Goal: Book appointment/travel/reservation

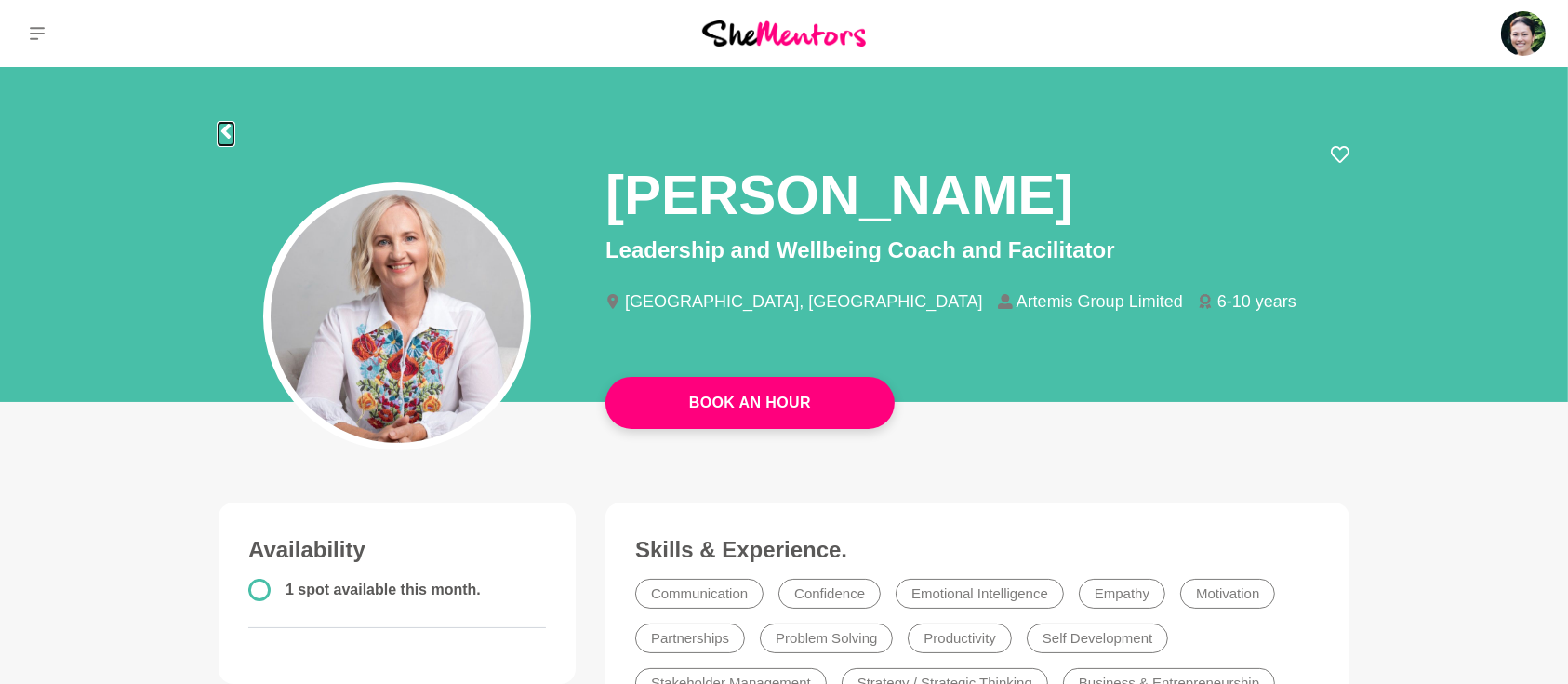
click at [229, 129] on icon at bounding box center [226, 131] width 15 height 15
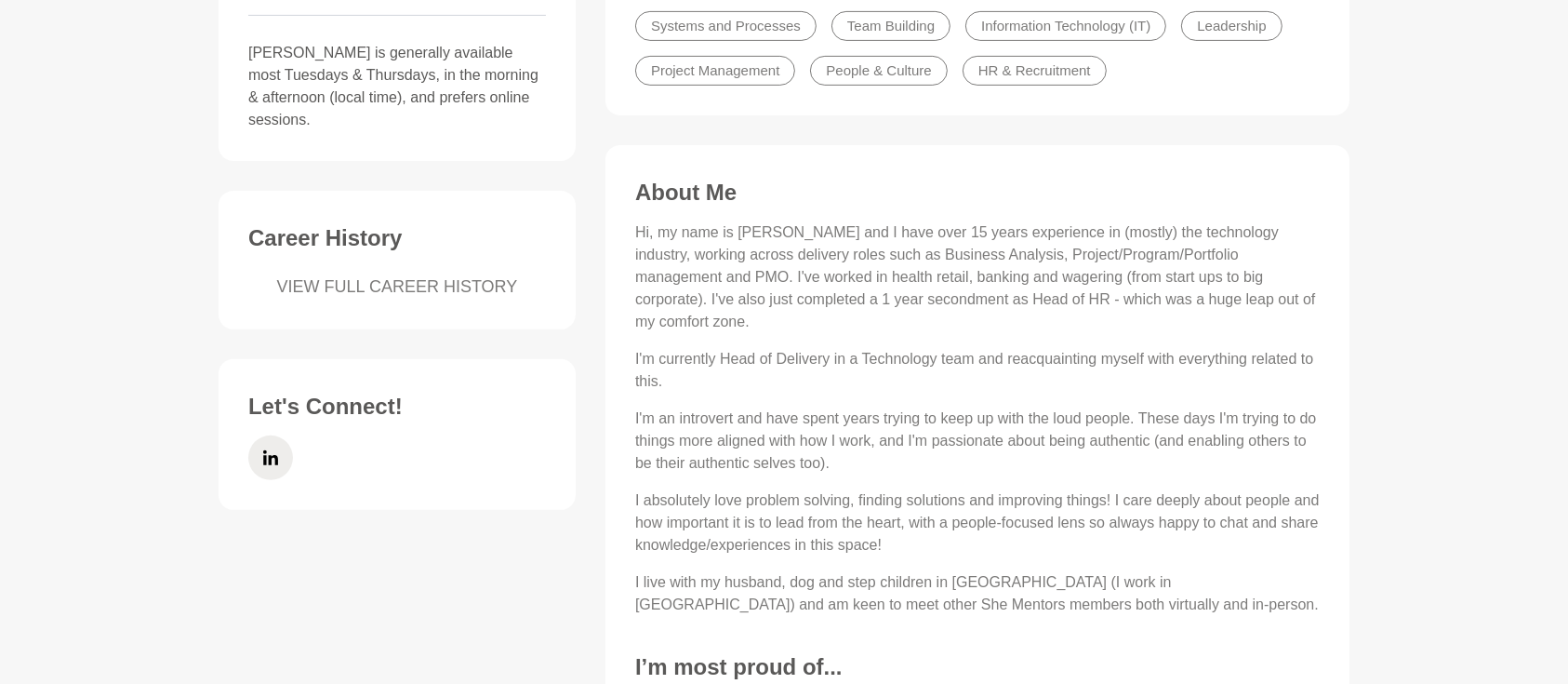
scroll to position [992, 0]
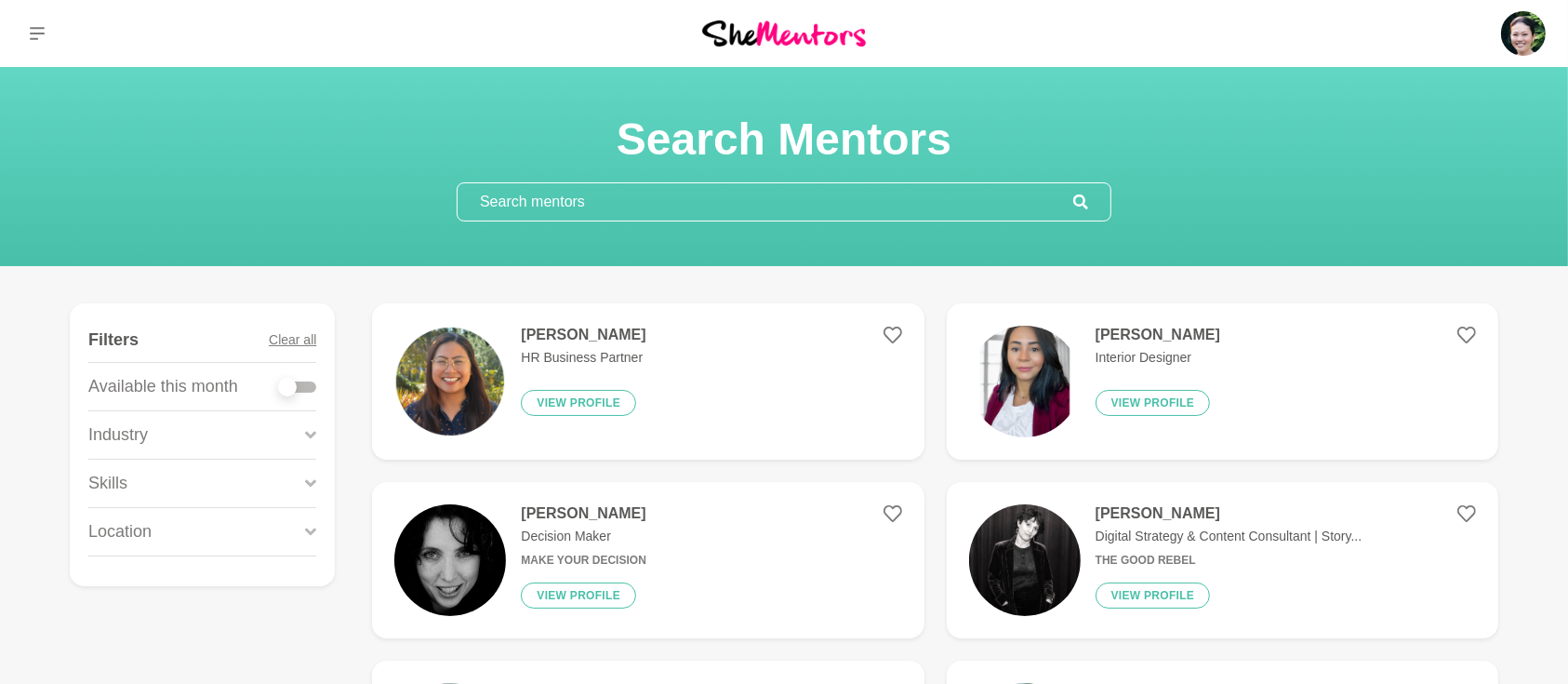
click at [309, 384] on div at bounding box center [298, 387] width 37 height 11
checkbox input "true"
click at [311, 386] on div at bounding box center [298, 387] width 37 height 11
checkbox input "true"
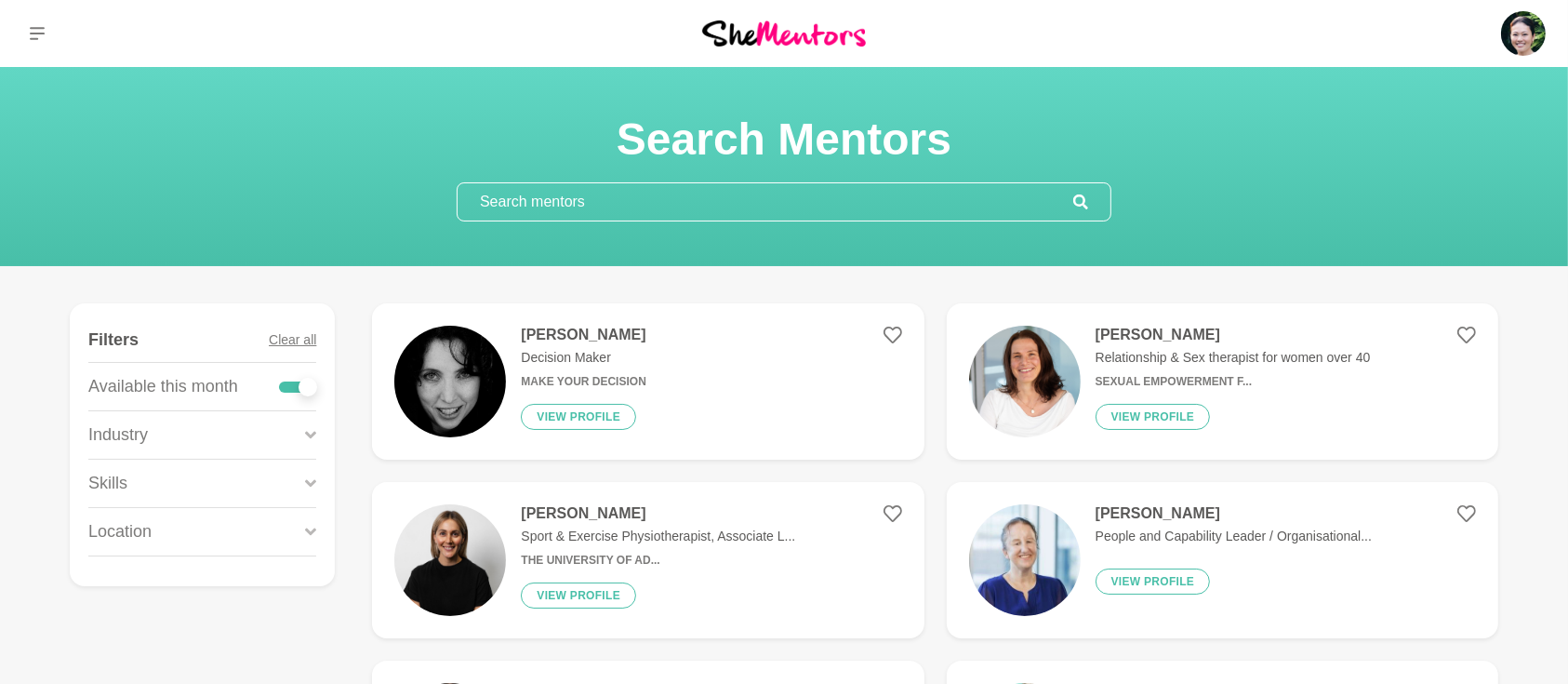
click at [304, 488] on div "Skills" at bounding box center [202, 483] width 228 height 47
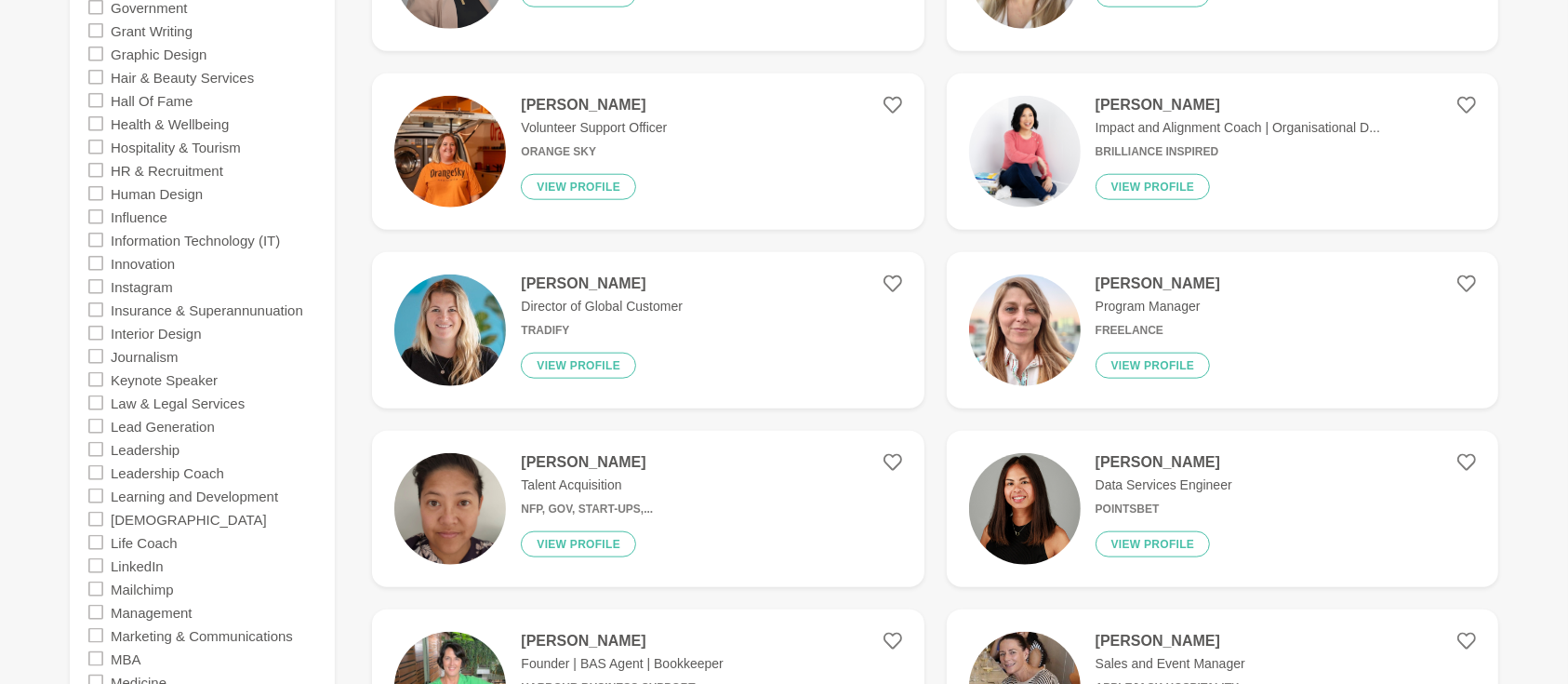
scroll to position [2151, 0]
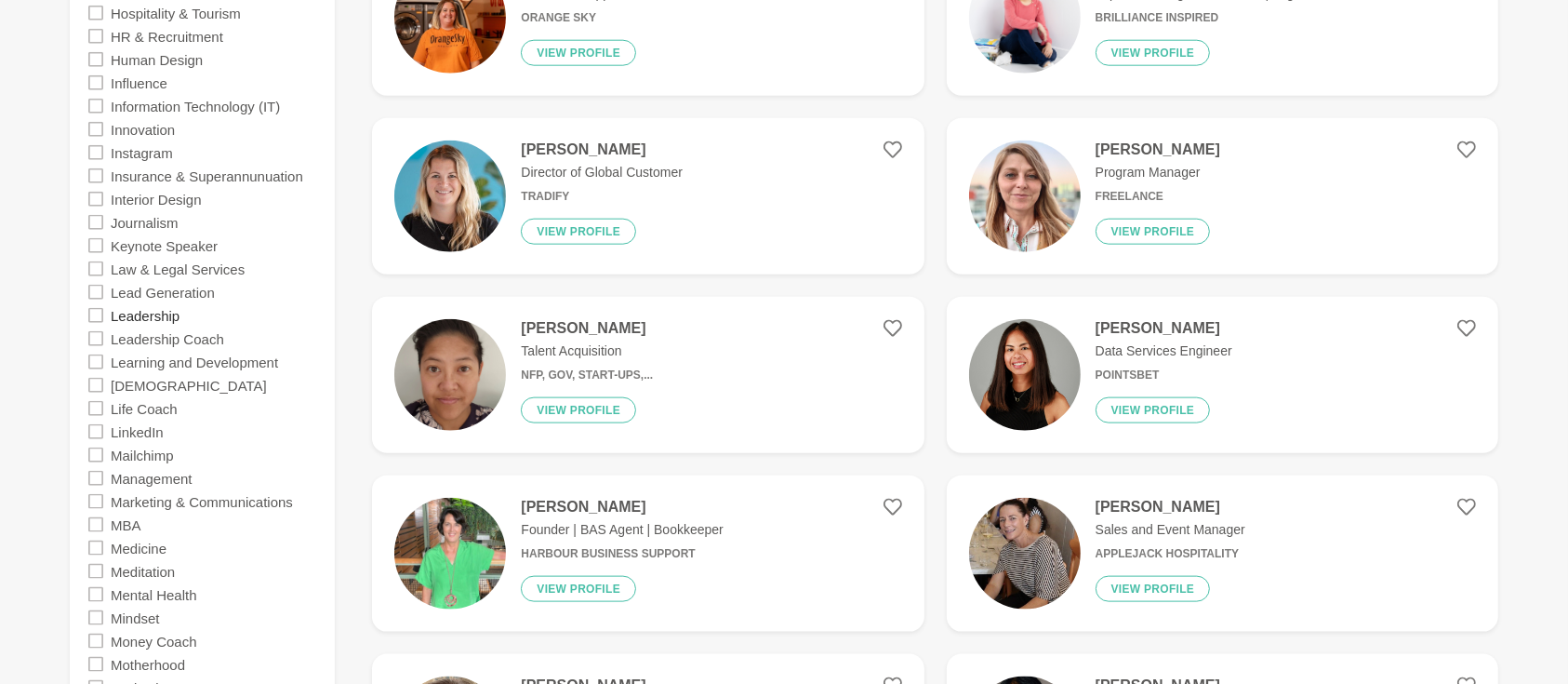
click at [165, 315] on label "Leadership" at bounding box center [145, 315] width 69 height 23
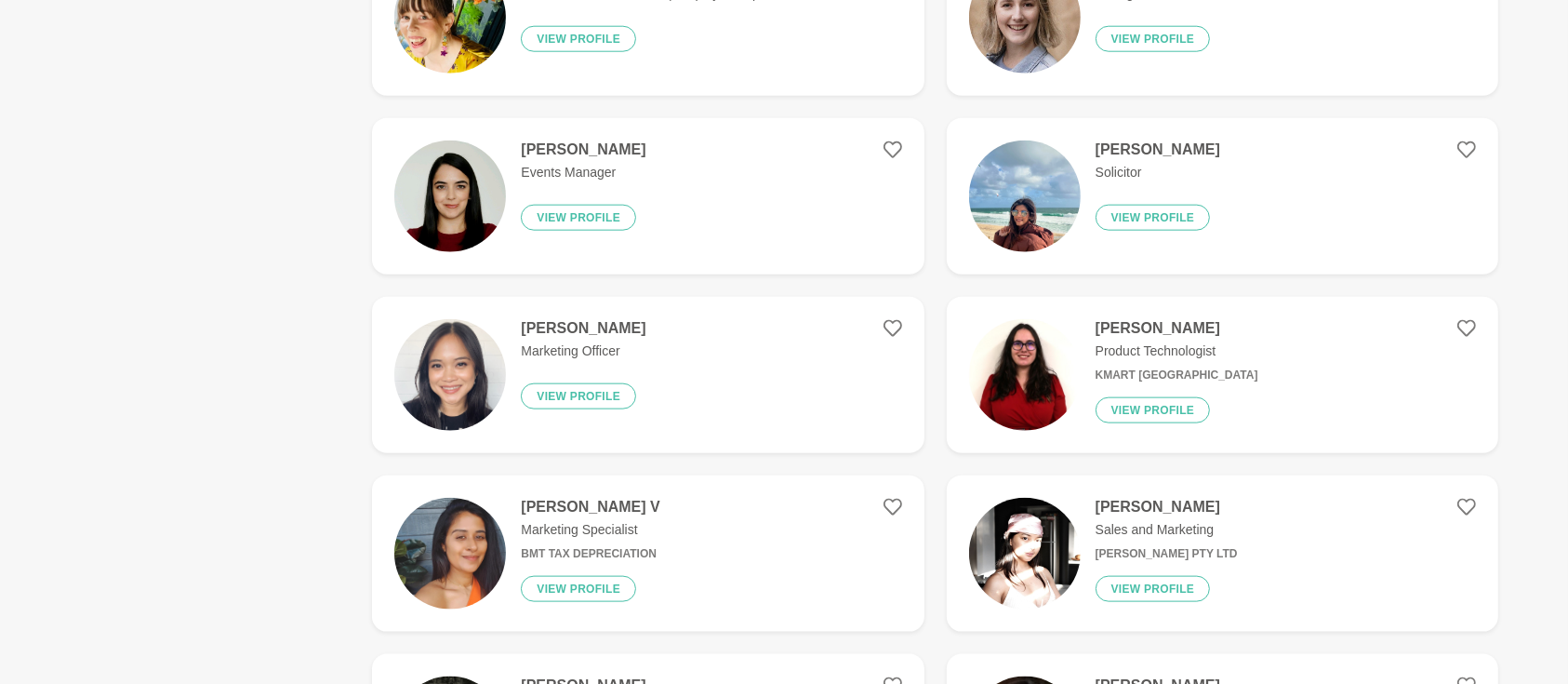
scroll to position [0, 0]
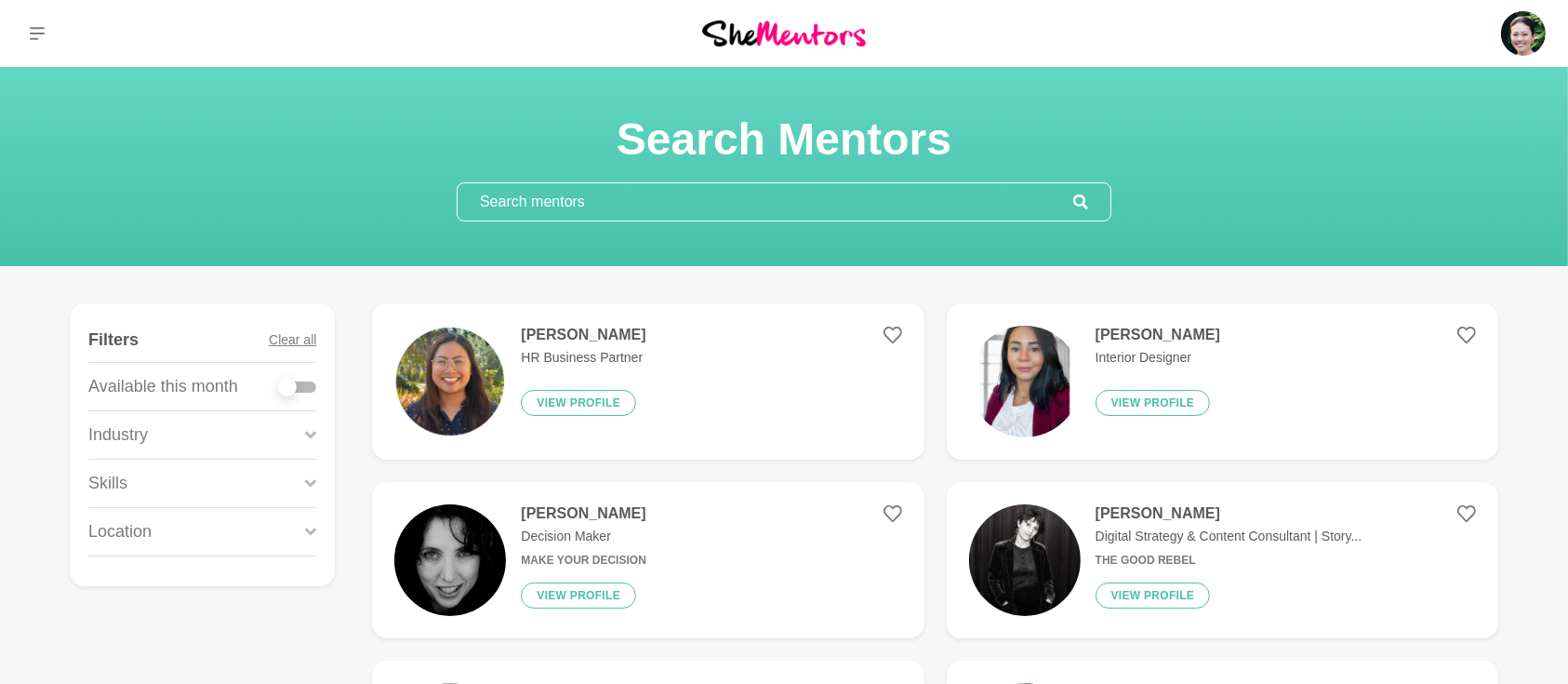
click at [305, 382] on div at bounding box center [298, 387] width 37 height 11
checkbox input "true"
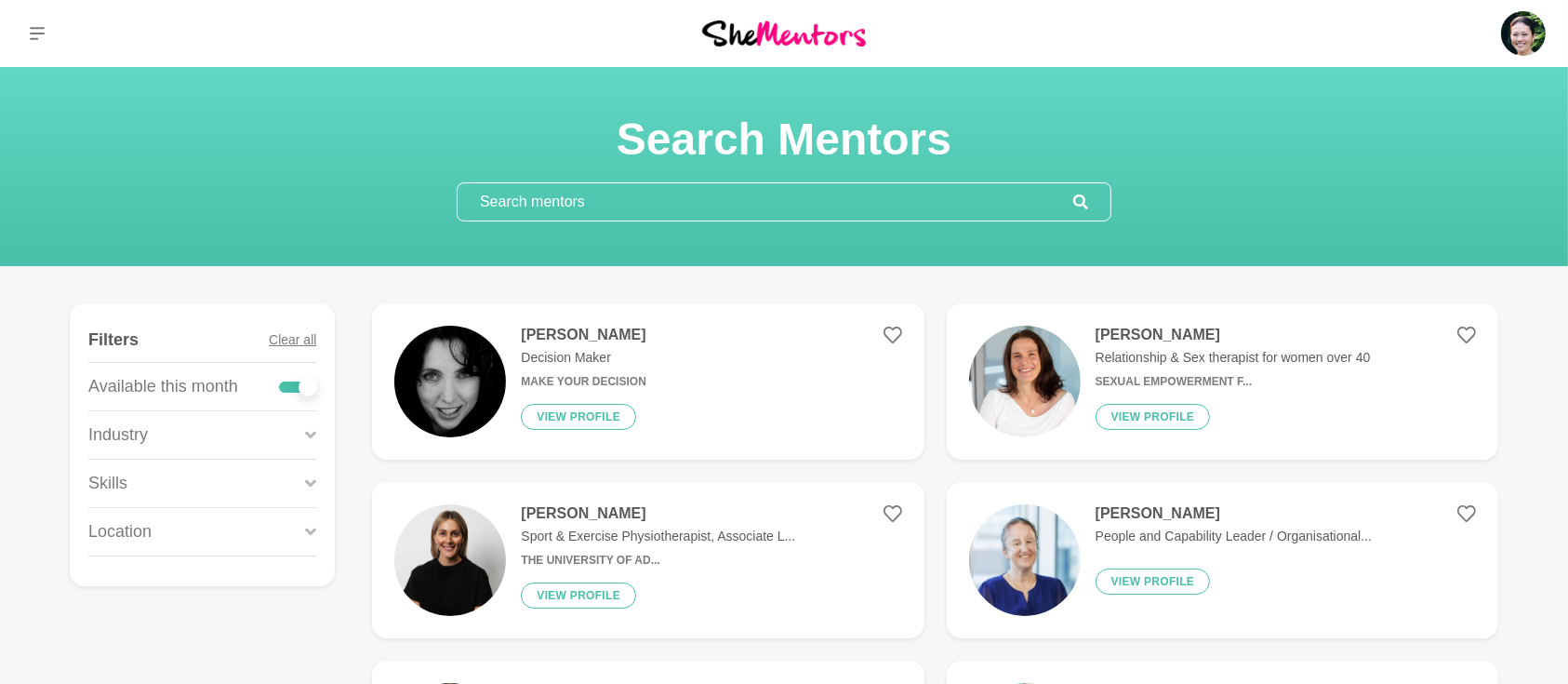
click at [312, 480] on icon at bounding box center [311, 483] width 11 height 25
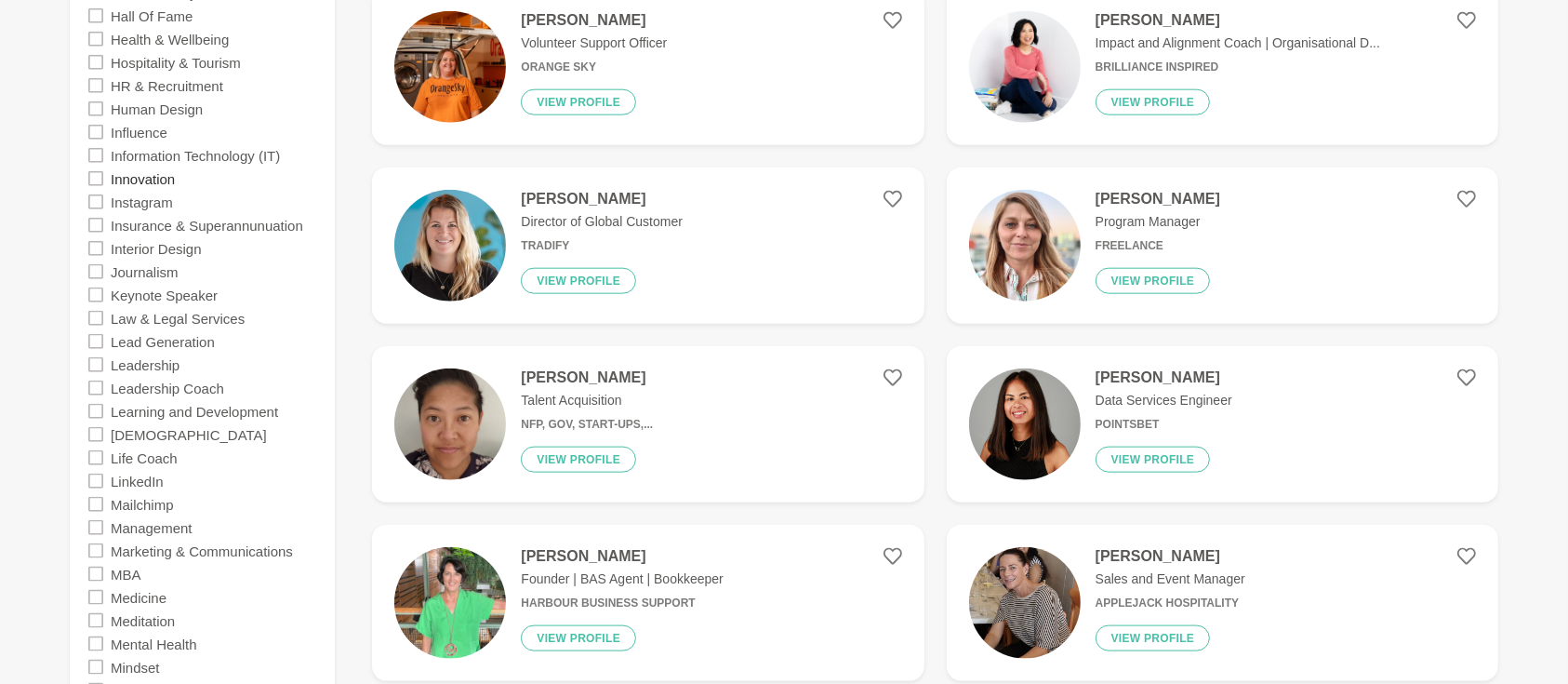
scroll to position [2398, 0]
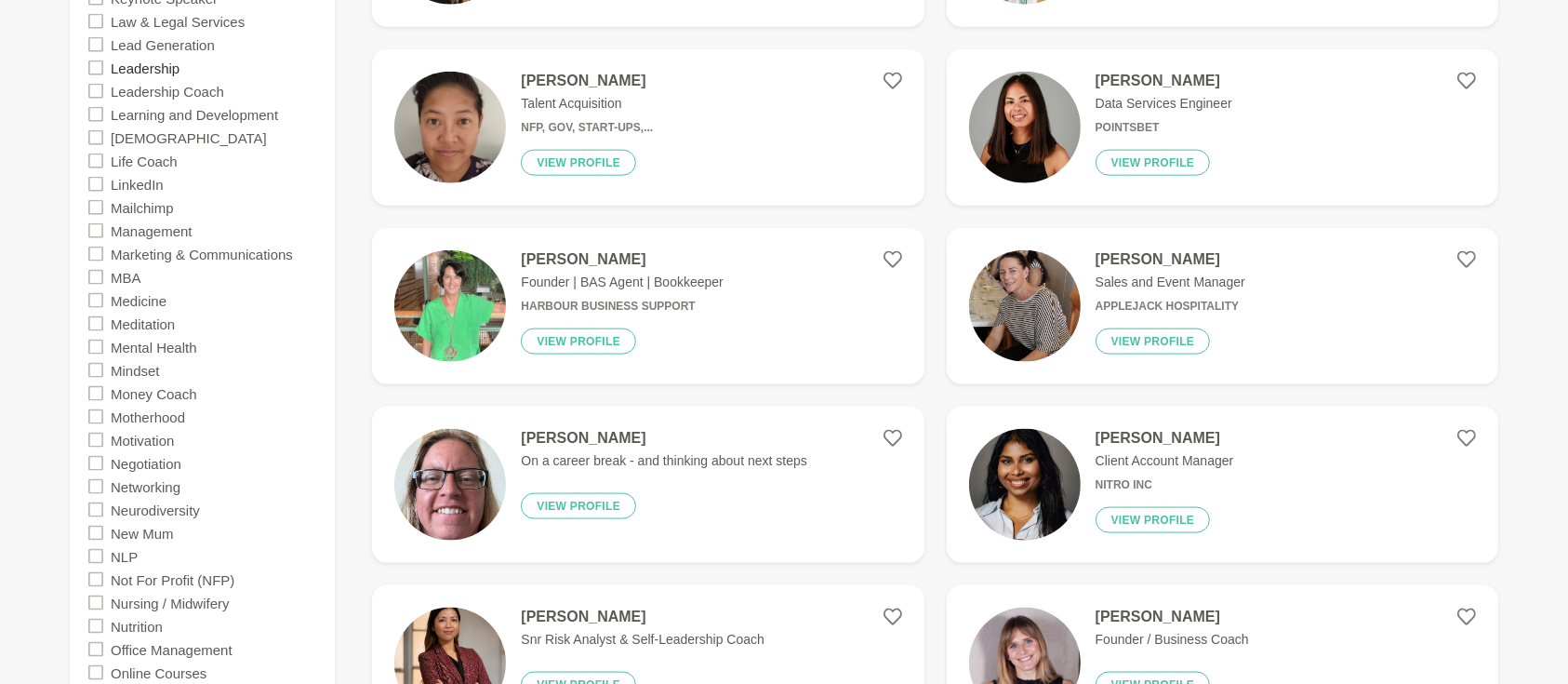
click at [168, 72] on label "Leadership" at bounding box center [145, 67] width 69 height 23
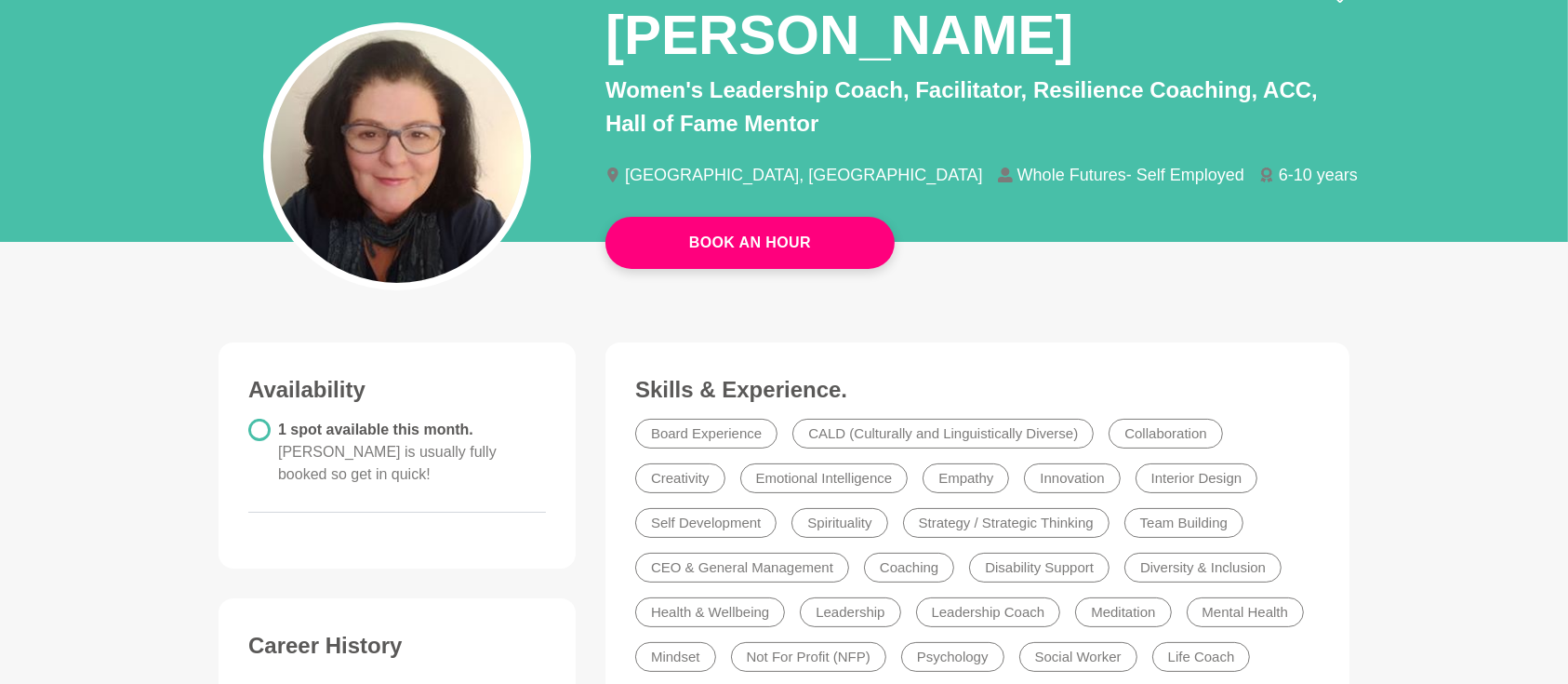
scroll to position [82, 0]
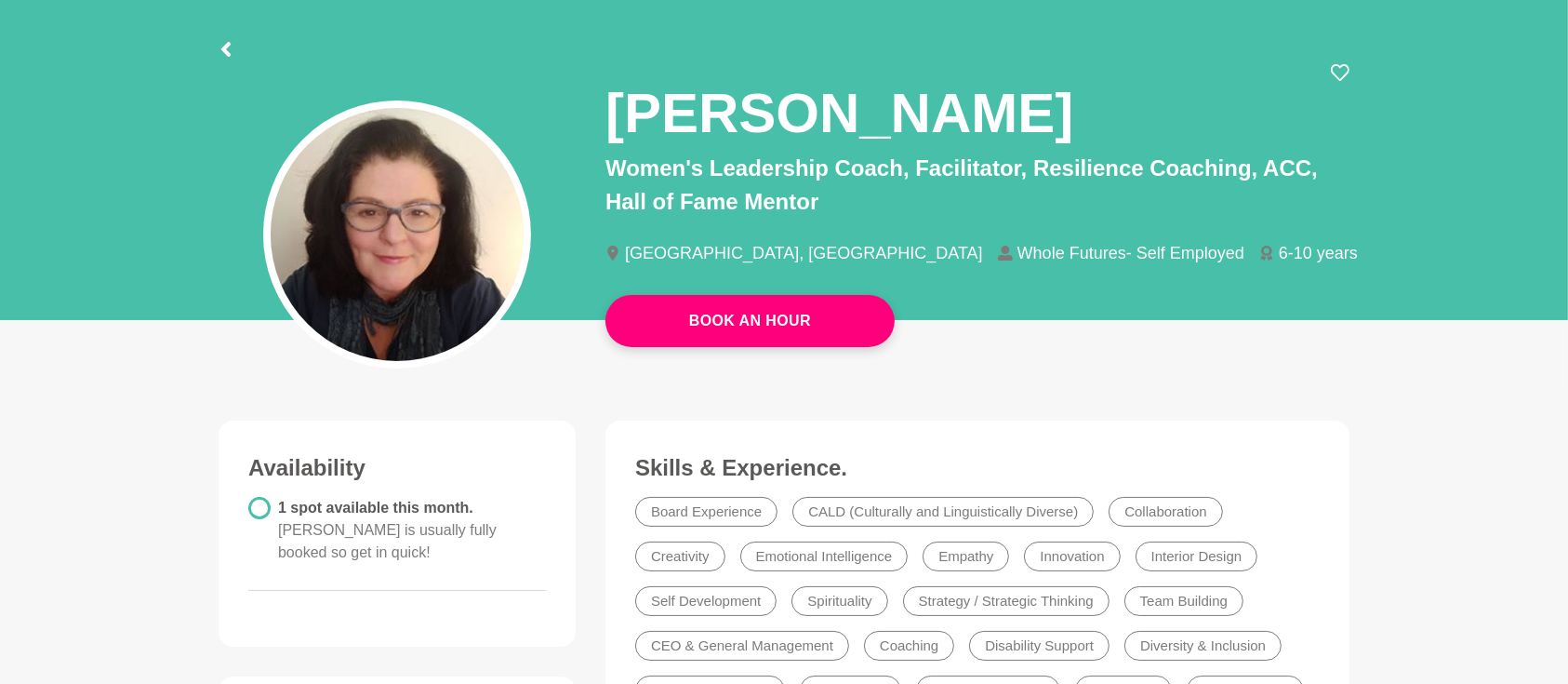
drag, startPoint x: 840, startPoint y: 0, endPoint x: 146, endPoint y: 109, distance: 702.5
click at [146, 109] on div "Book An Hour" at bounding box center [784, 153] width 1568 height 335
